Goal: Information Seeking & Learning: Learn about a topic

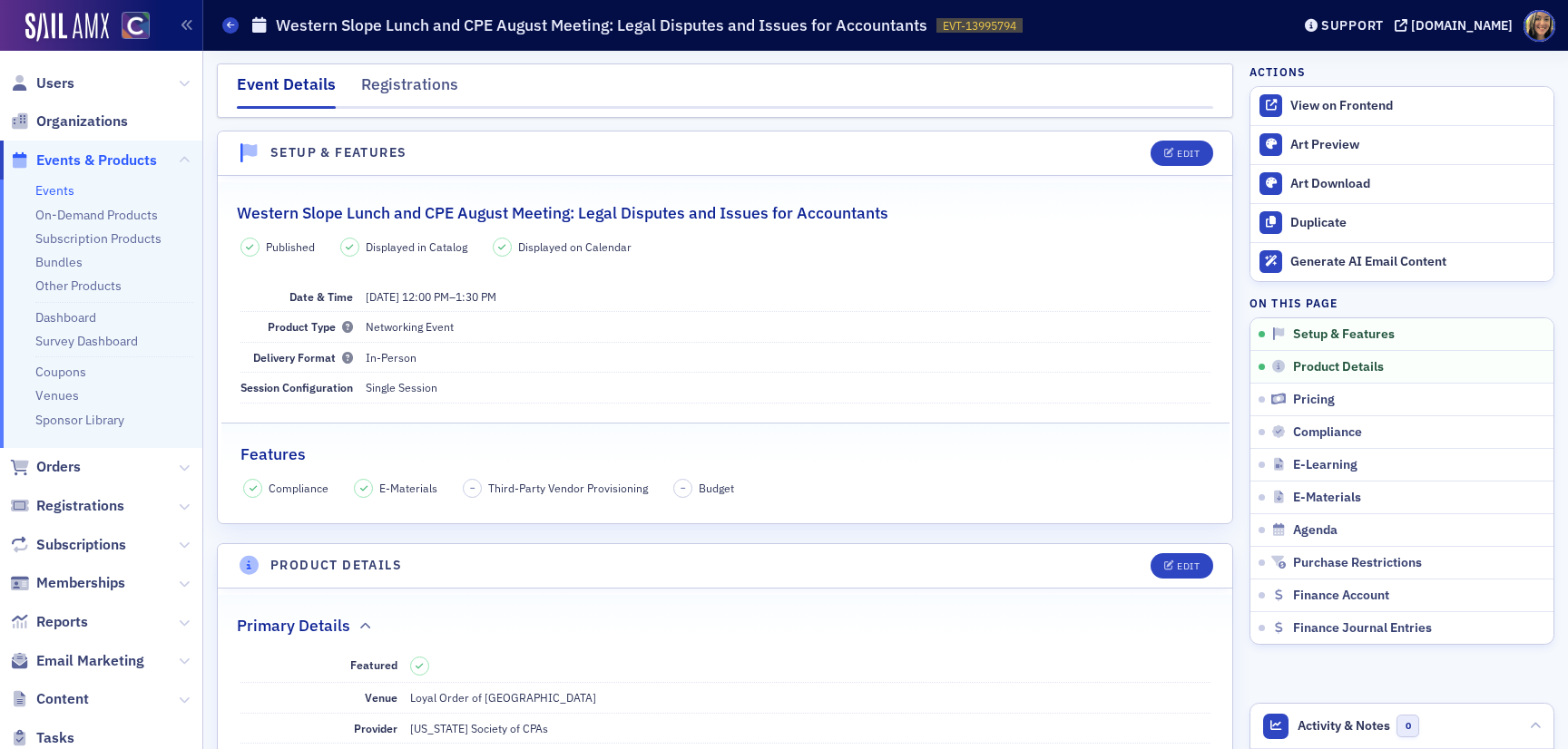
click at [113, 650] on span "Email Marketing" at bounding box center [101, 661] width 203 height 39
click at [110, 654] on span "Email Marketing" at bounding box center [91, 660] width 108 height 20
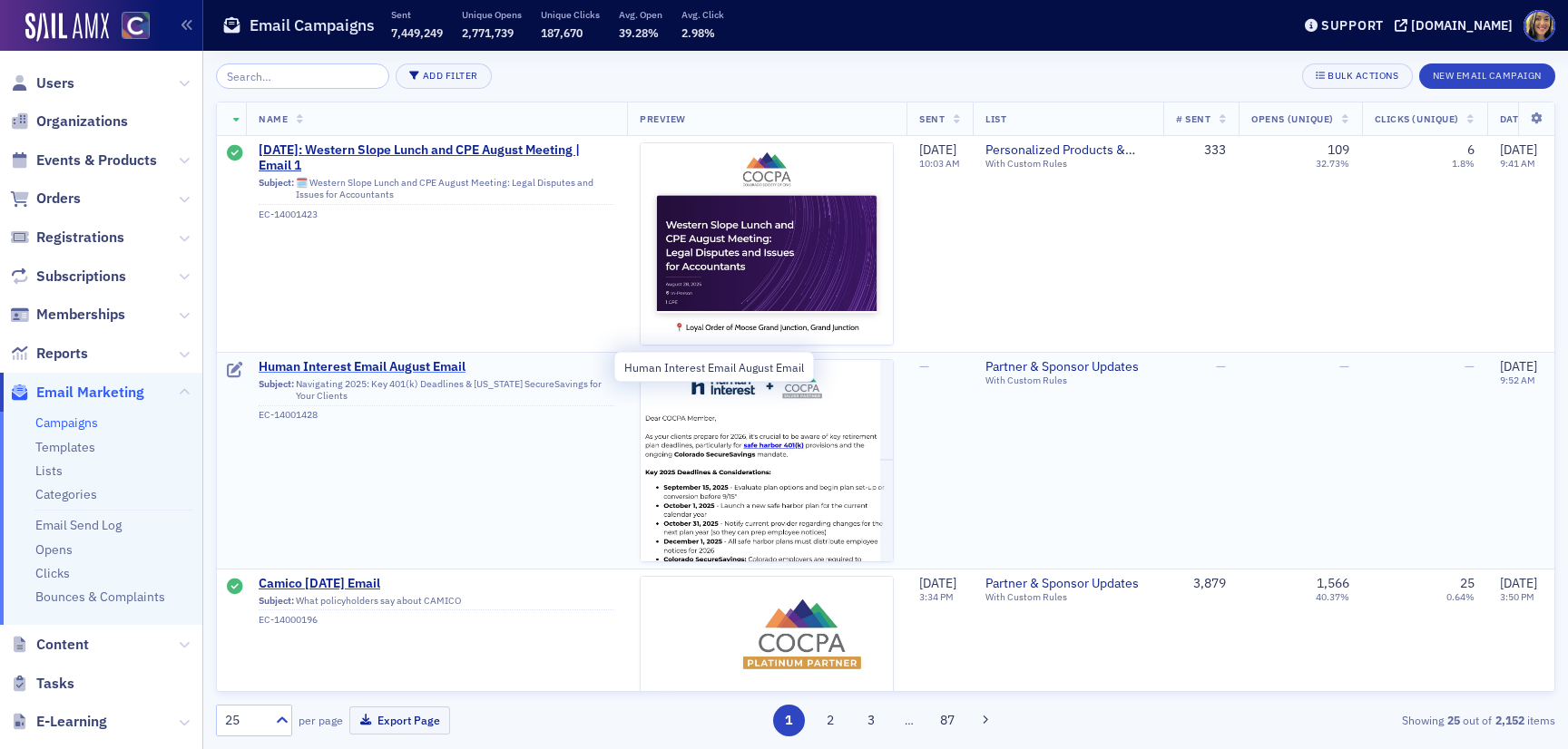
click at [341, 363] on span "Human Interest Email August Email" at bounding box center [436, 367] width 356 height 16
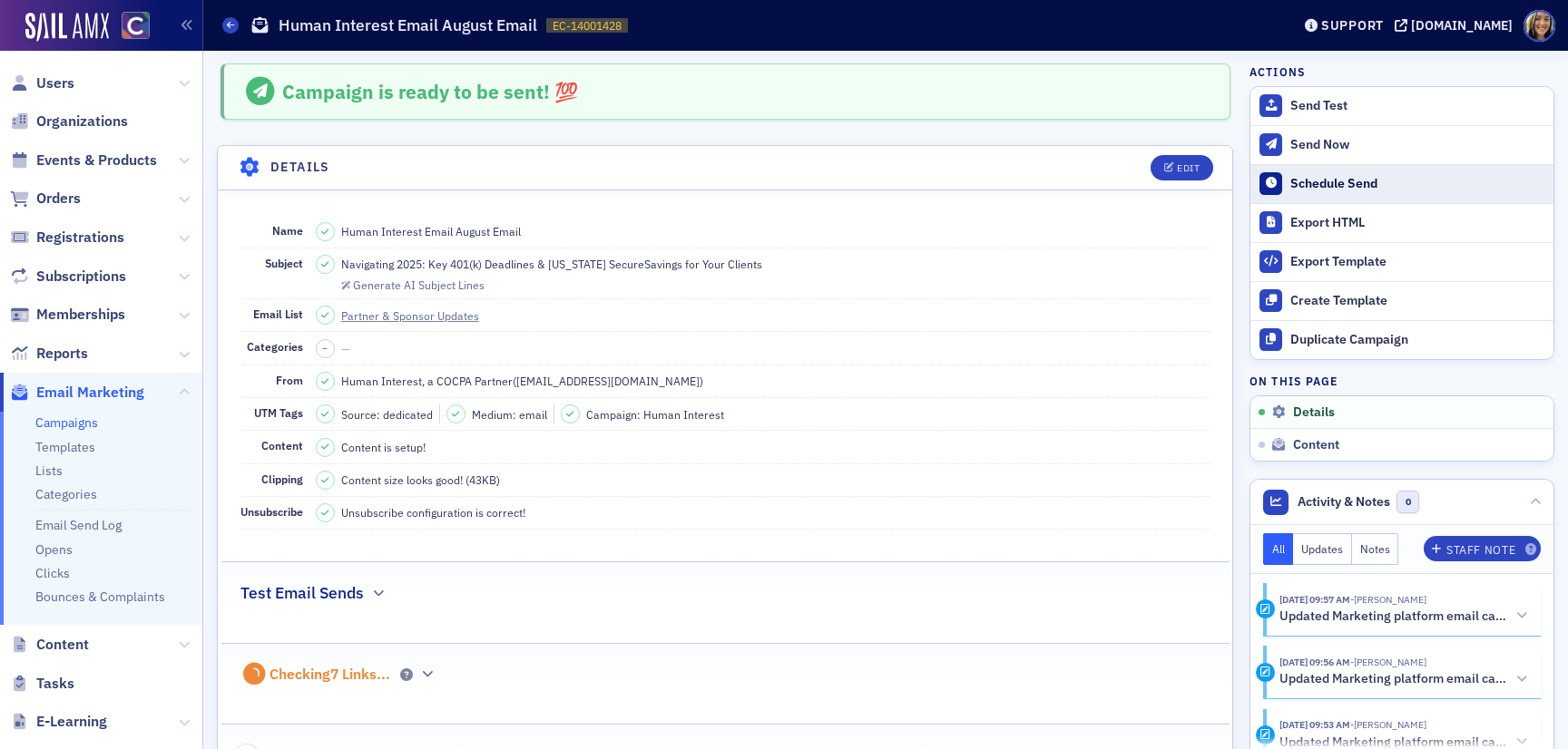
click at [1325, 187] on div "Schedule Send" at bounding box center [1418, 183] width 254 height 16
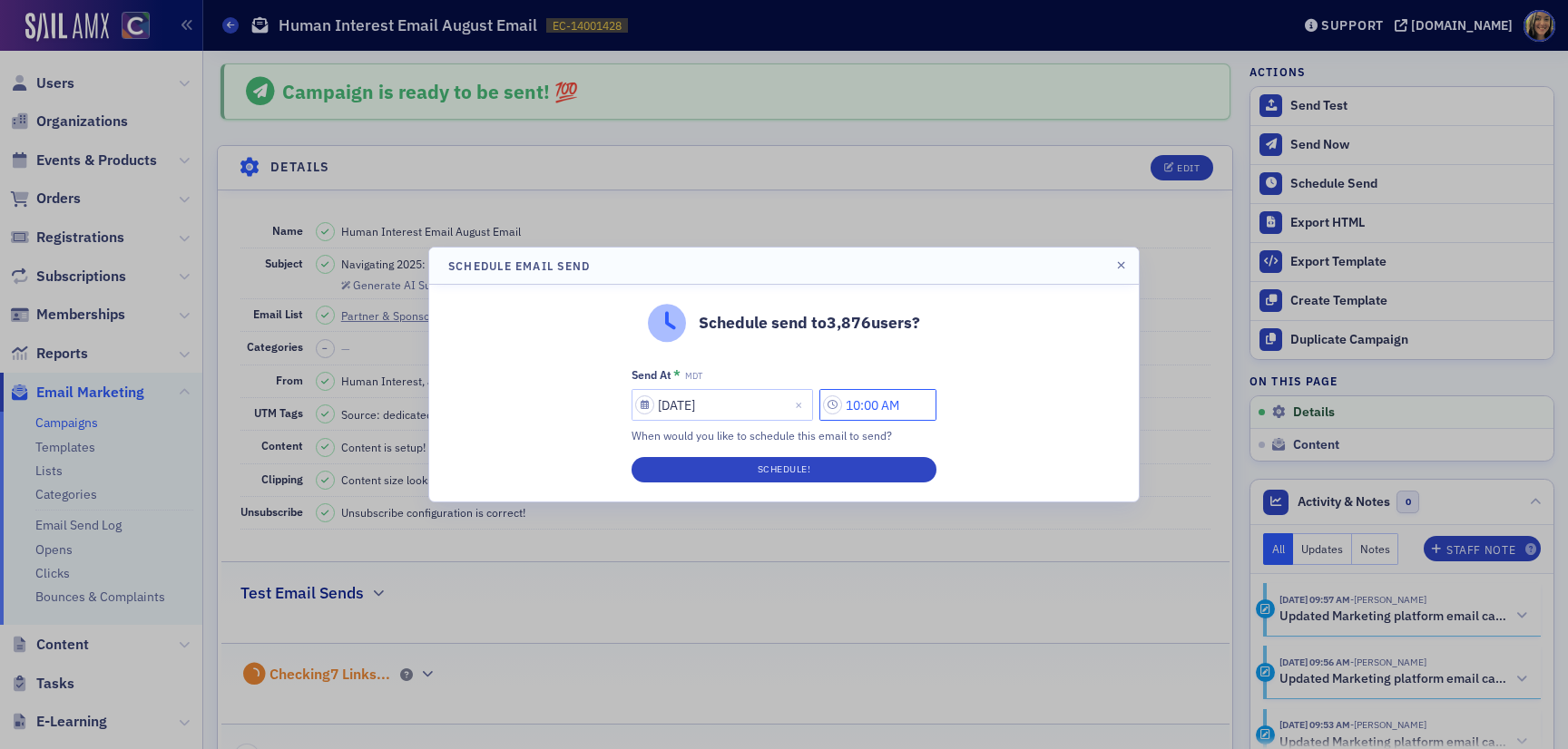
drag, startPoint x: 868, startPoint y: 404, endPoint x: 850, endPoint y: 404, distance: 18.0
click at [850, 404] on input "10:00 AM" at bounding box center [877, 405] width 117 height 32
click at [869, 408] on input "8:00 AM" at bounding box center [877, 405] width 117 height 32
type input "8:30 AM"
click at [817, 478] on button "Schedule!" at bounding box center [784, 469] width 305 height 25
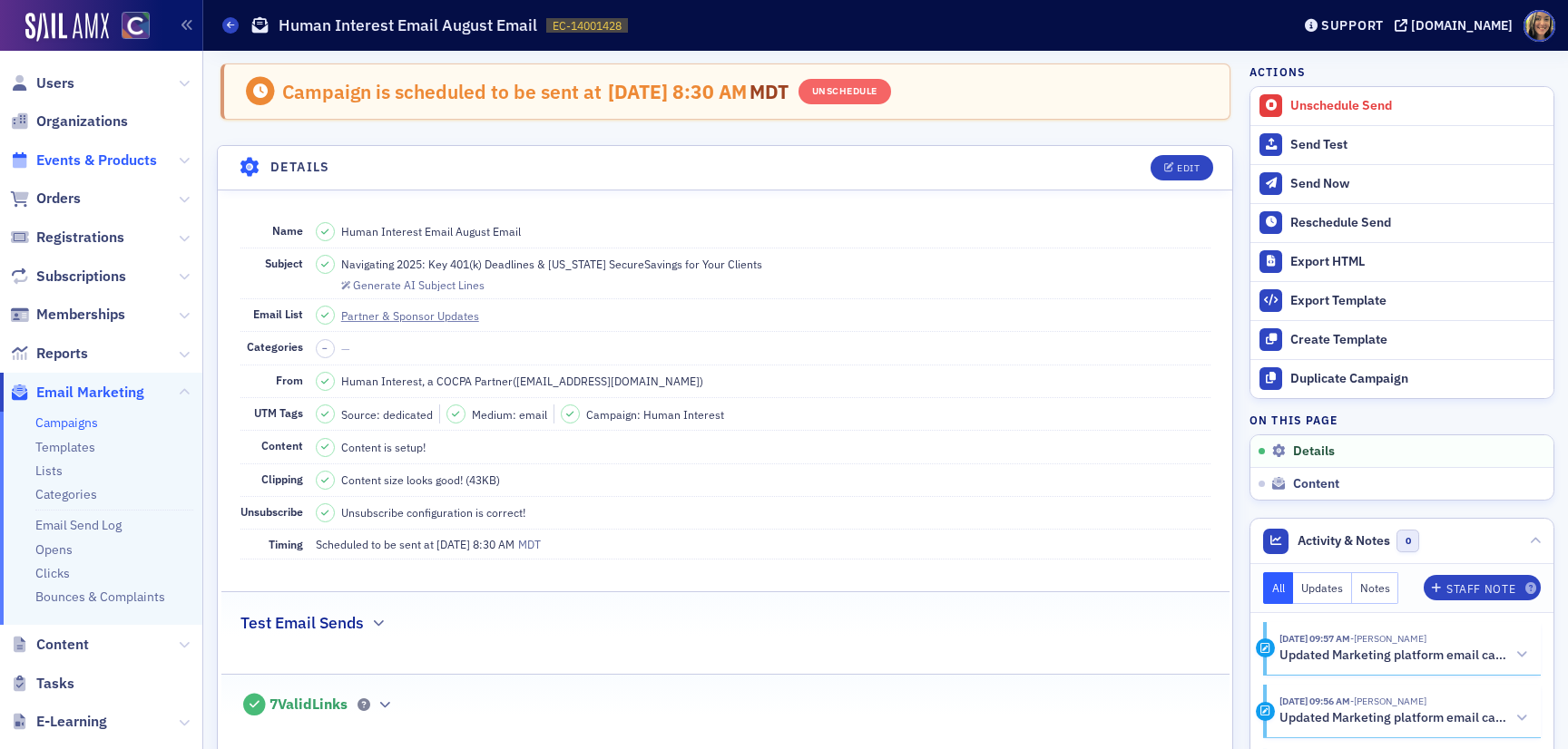
click at [85, 167] on span "Events & Products" at bounding box center [96, 160] width 121 height 20
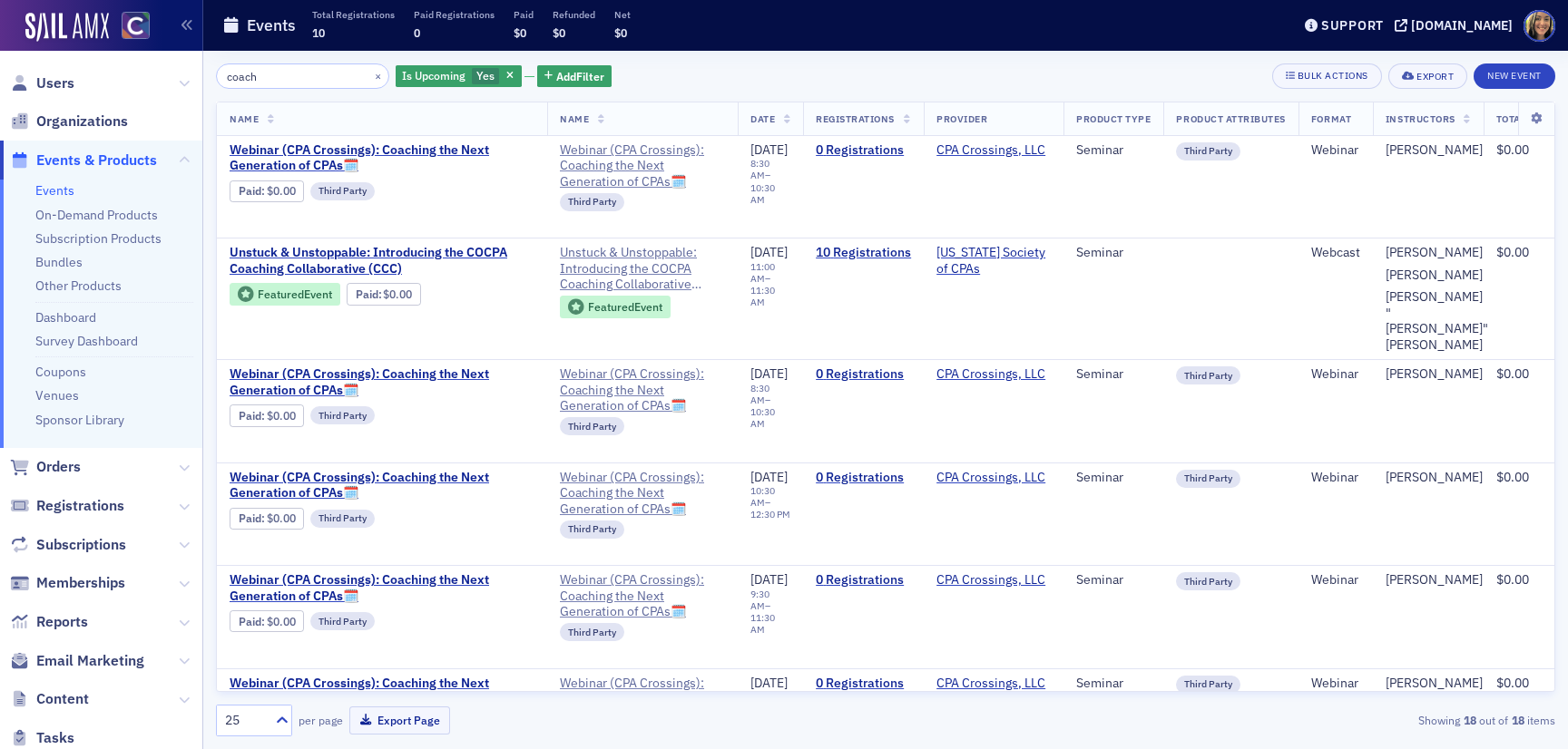
type input "coach"
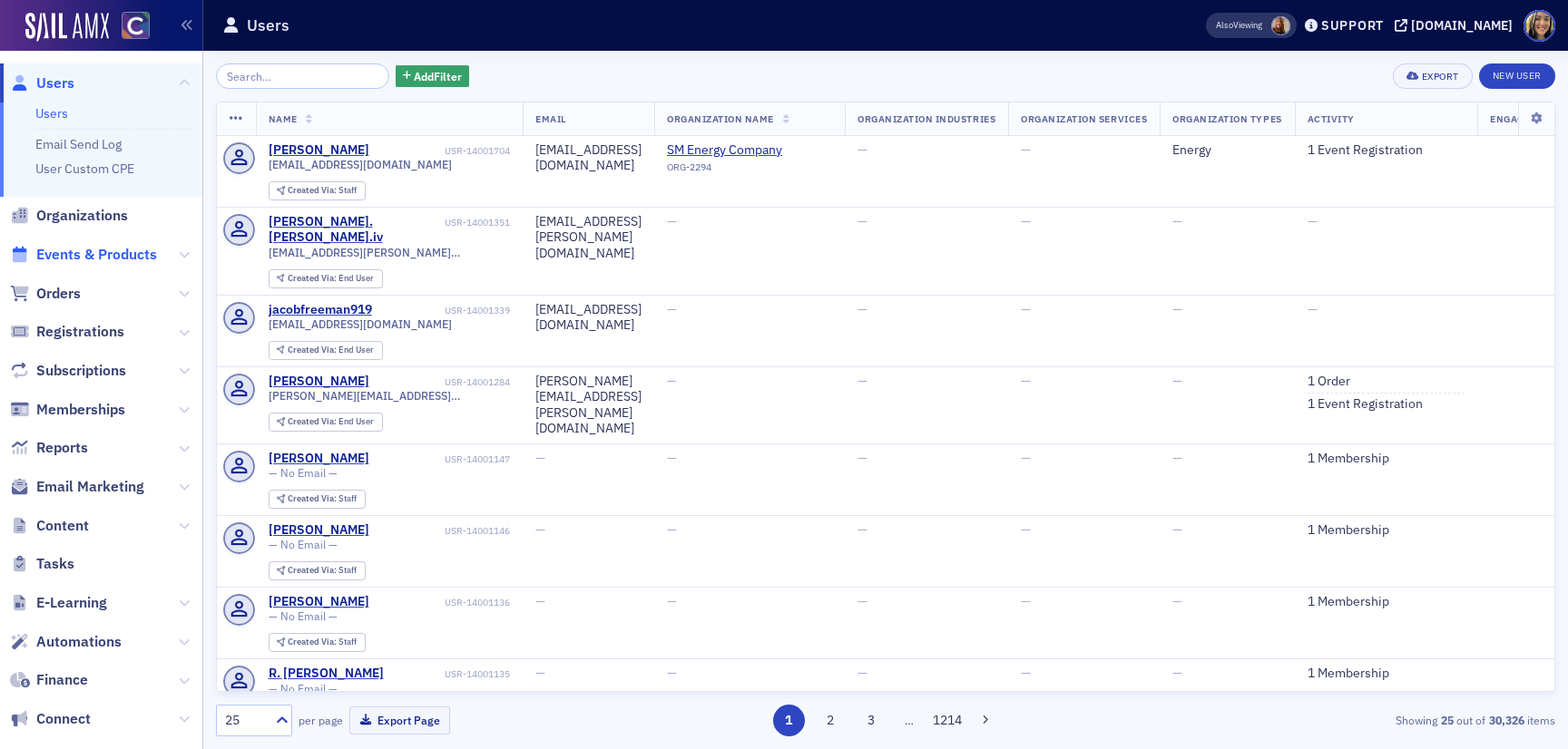
click at [119, 260] on span "Events & Products" at bounding box center [96, 254] width 121 height 20
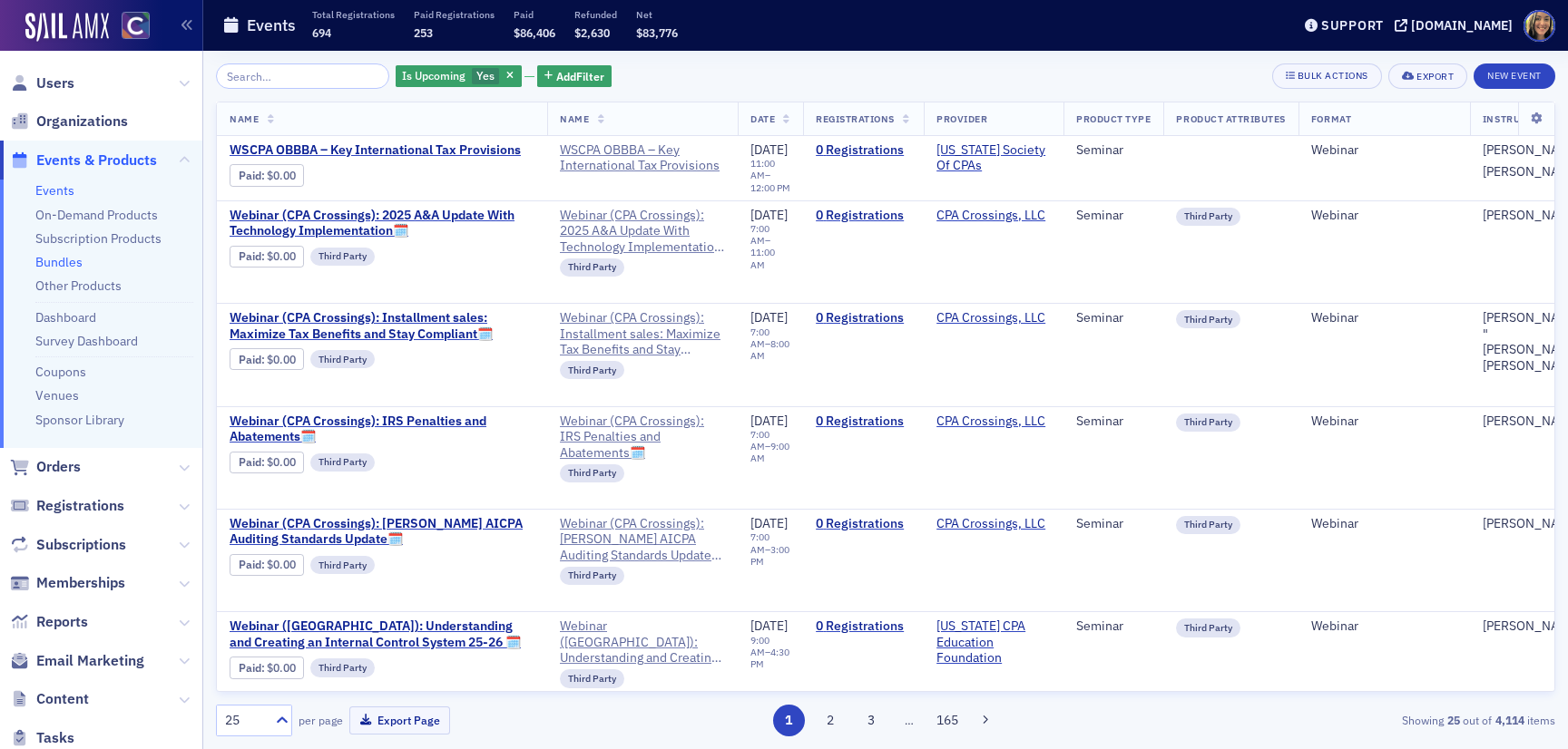
click at [57, 260] on link "Bundles" at bounding box center [59, 261] width 47 height 16
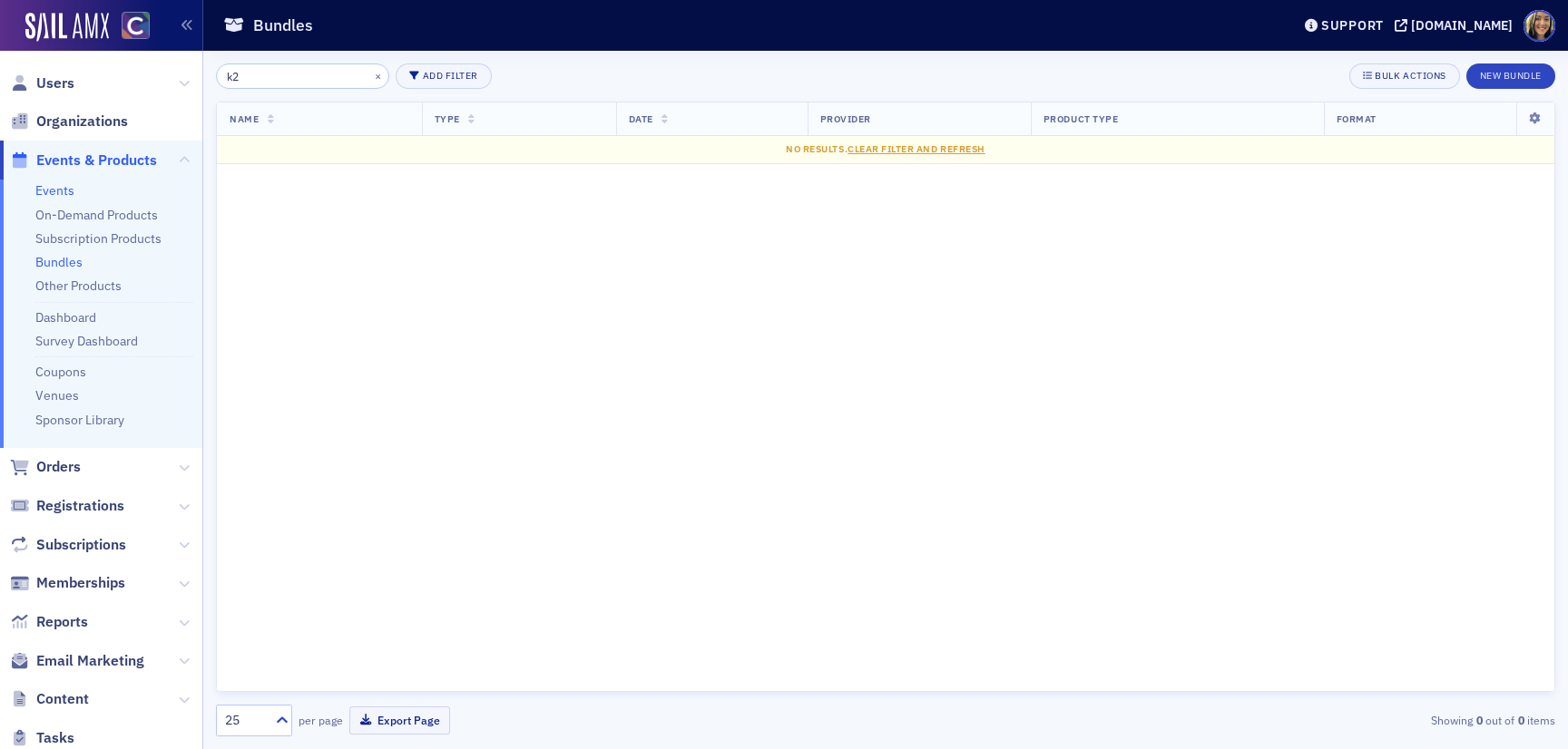
type input "k2"
click at [63, 188] on link "Events" at bounding box center [55, 190] width 39 height 16
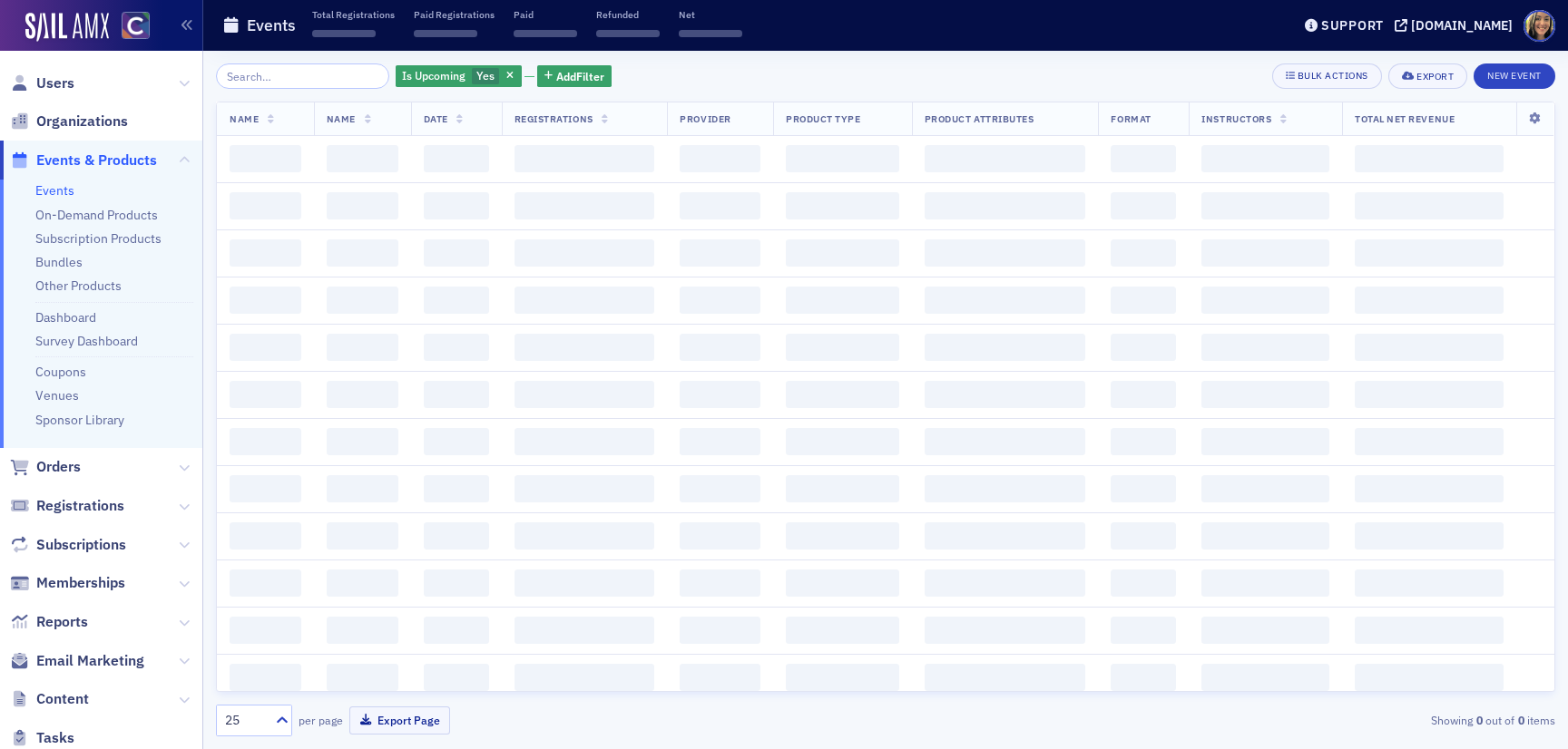
click at [267, 83] on input "search" at bounding box center [302, 76] width 173 height 25
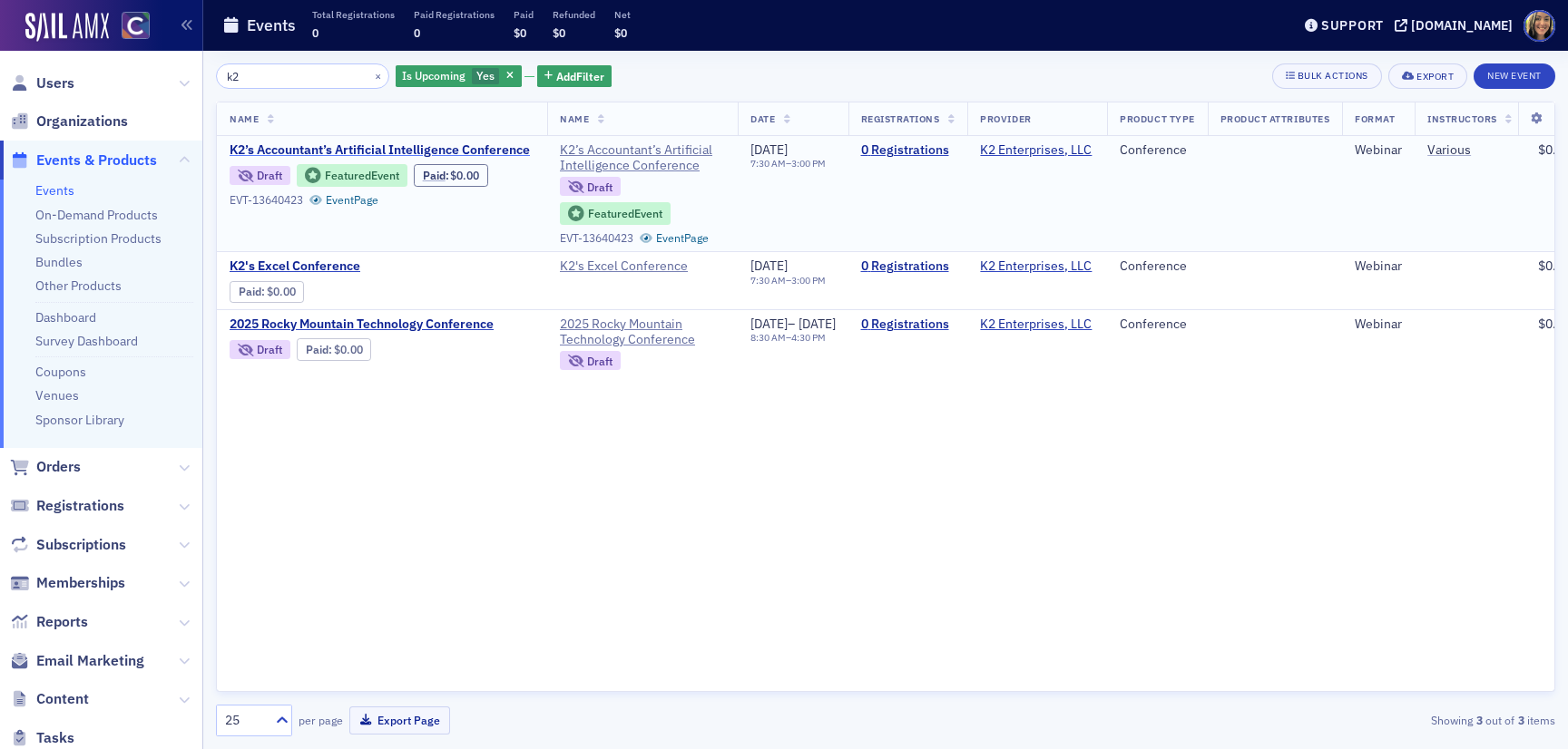
type input "k2"
click at [472, 149] on span "K2’s Accountant’s Artificial Intelligence Conference" at bounding box center [382, 149] width 305 height 16
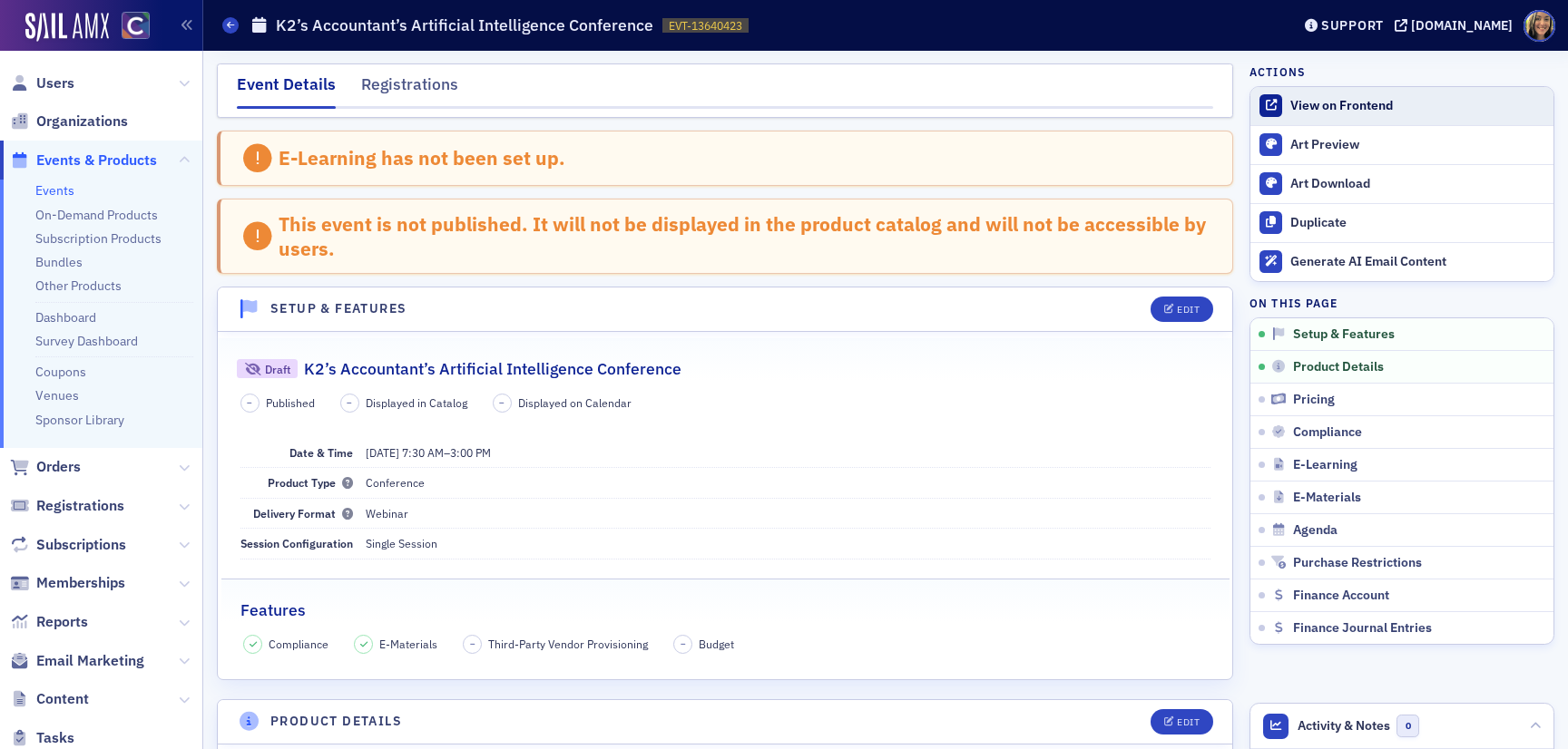
click at [1326, 107] on div "View on Frontend" at bounding box center [1418, 106] width 254 height 16
